Goal: Task Accomplishment & Management: Manage account settings

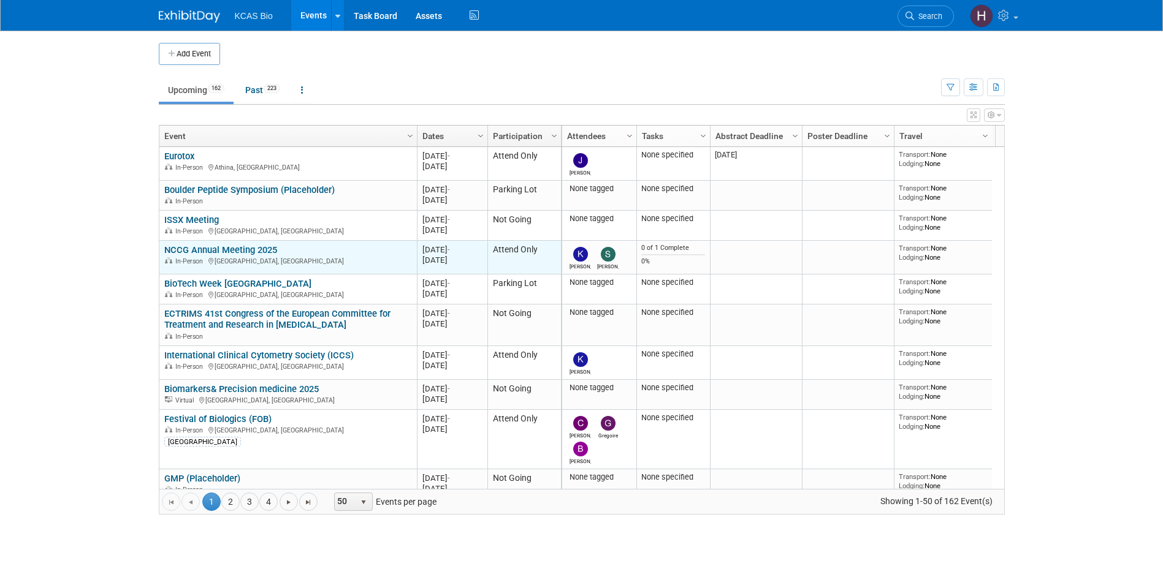
click at [213, 251] on link "NCCG Annual Meeting 2025" at bounding box center [220, 250] width 113 height 11
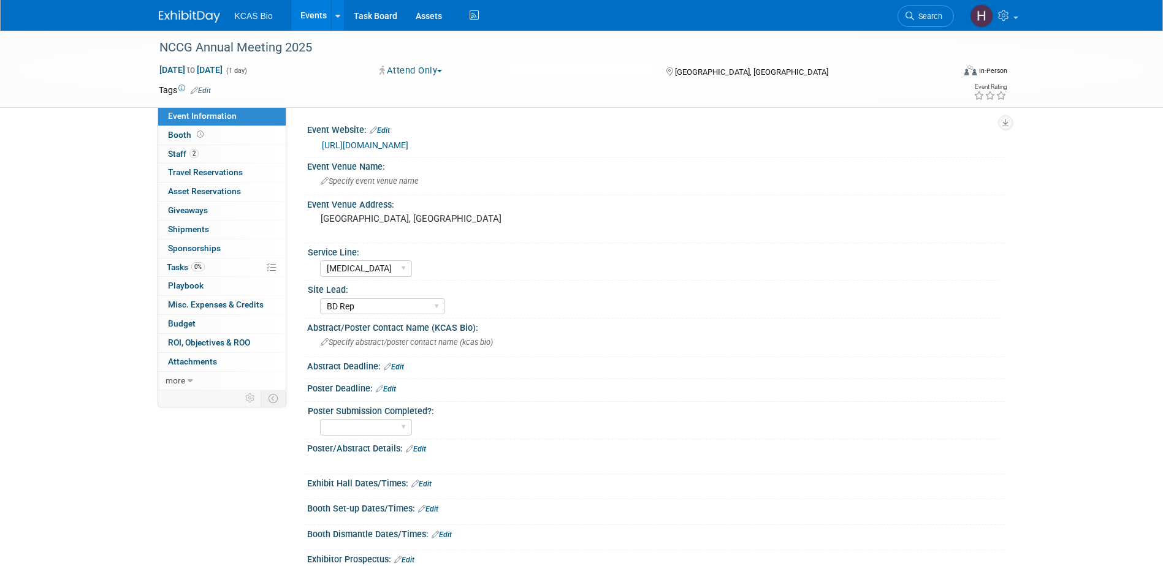
select select "[MEDICAL_DATA]"
select select "BD Rep"
click at [219, 158] on link "2 Staff 2" at bounding box center [221, 154] width 127 height 18
